Goal: Information Seeking & Learning: Learn about a topic

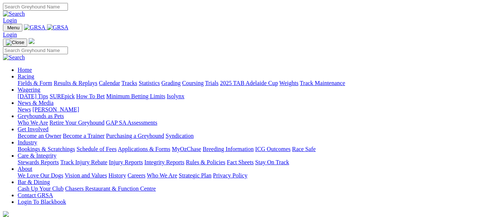
scroll to position [257, 0]
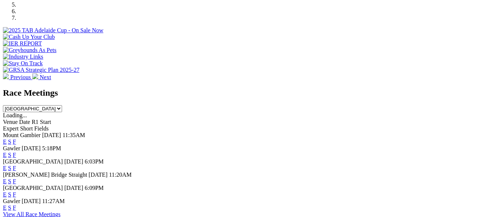
click at [7, 152] on link "E" at bounding box center [5, 155] width 4 height 6
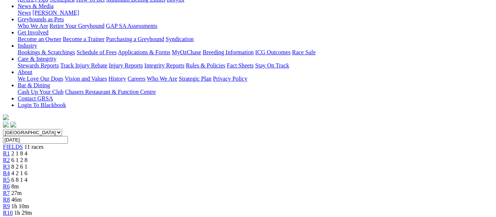
scroll to position [73, 0]
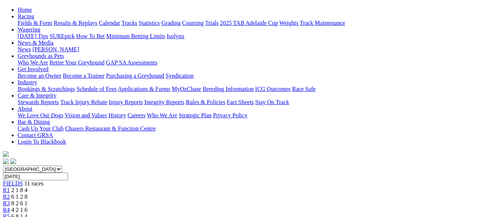
click at [194, 207] on div "R4 4 2 1 6" at bounding box center [248, 210] width 490 height 7
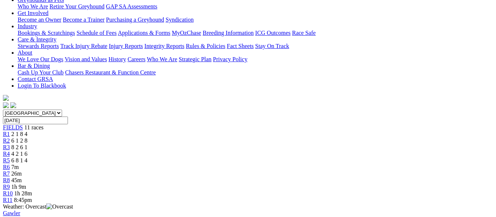
scroll to position [147, 0]
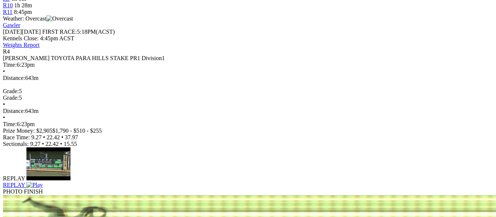
scroll to position [220, 0]
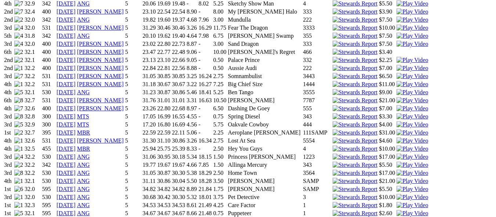
scroll to position [698, 0]
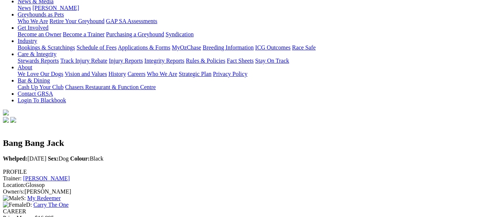
scroll to position [0, 0]
